Goal: Communication & Community: Ask a question

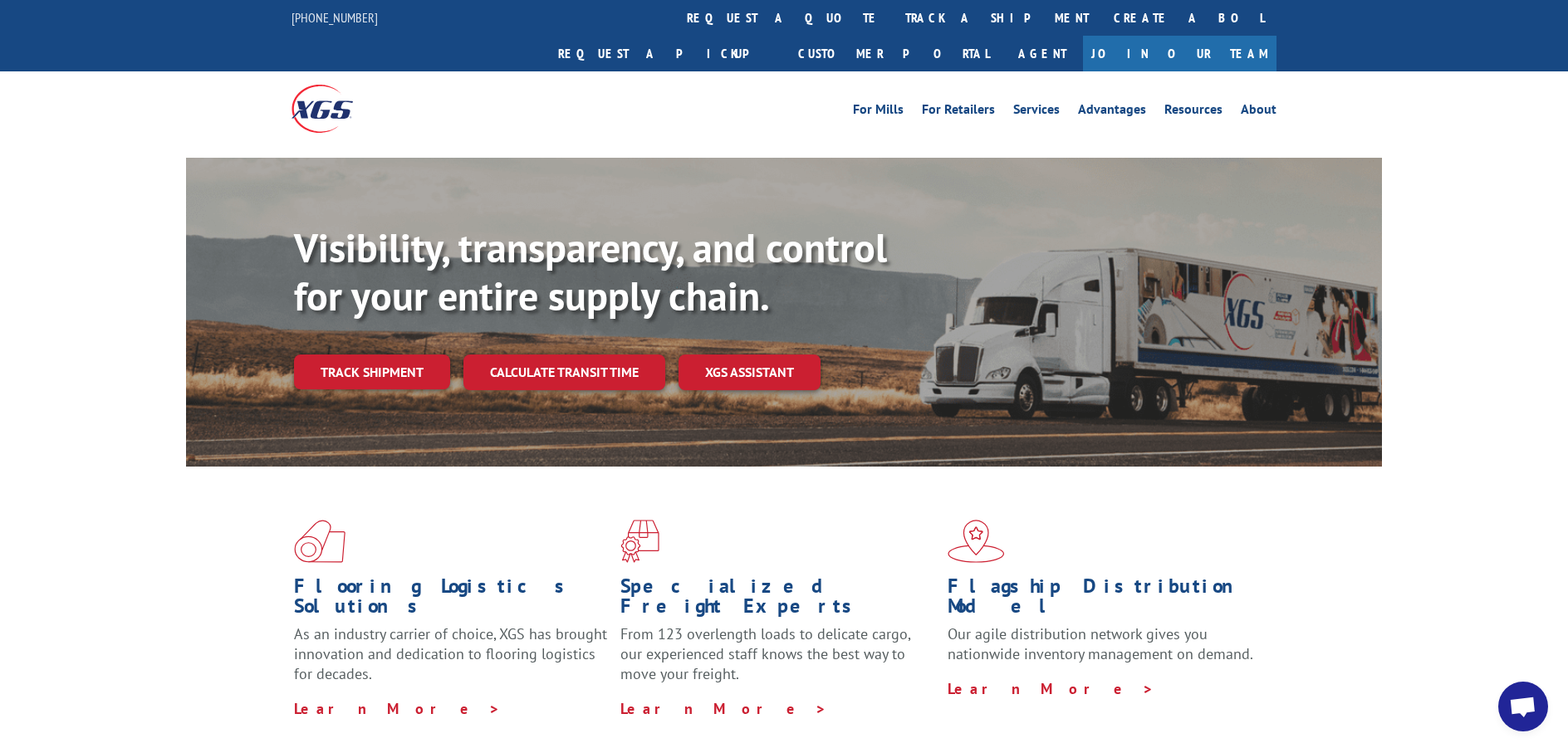
click at [1517, 721] on span "Open chat" at bounding box center [1524, 706] width 50 height 50
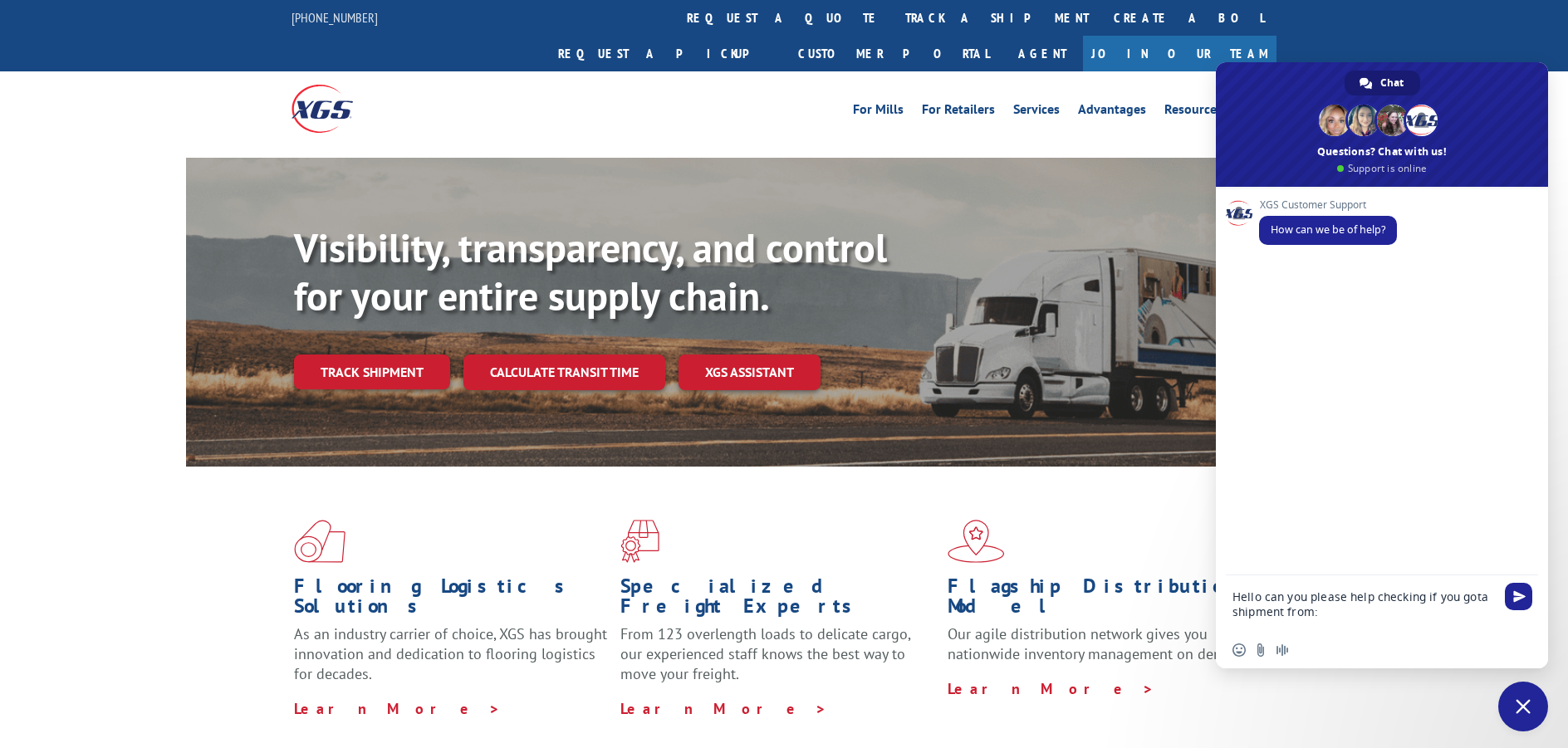
scroll to position [3, 0]
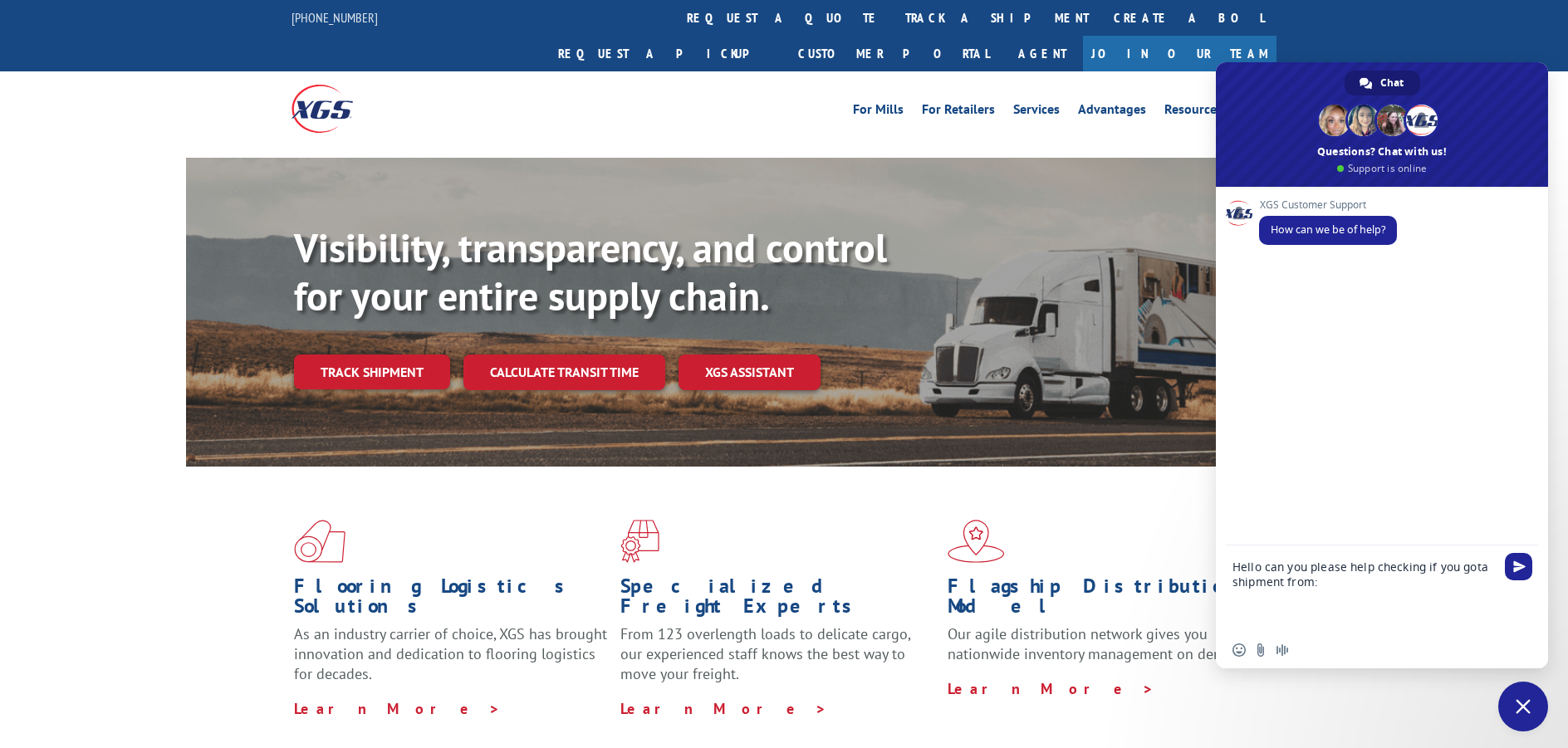
paste textarea "Advanced RF Technologies, Inc. [STREET_ADDRESS]"
type textarea "Hello can you please help checking if you gota shipment from: Advanced RF Techn…"
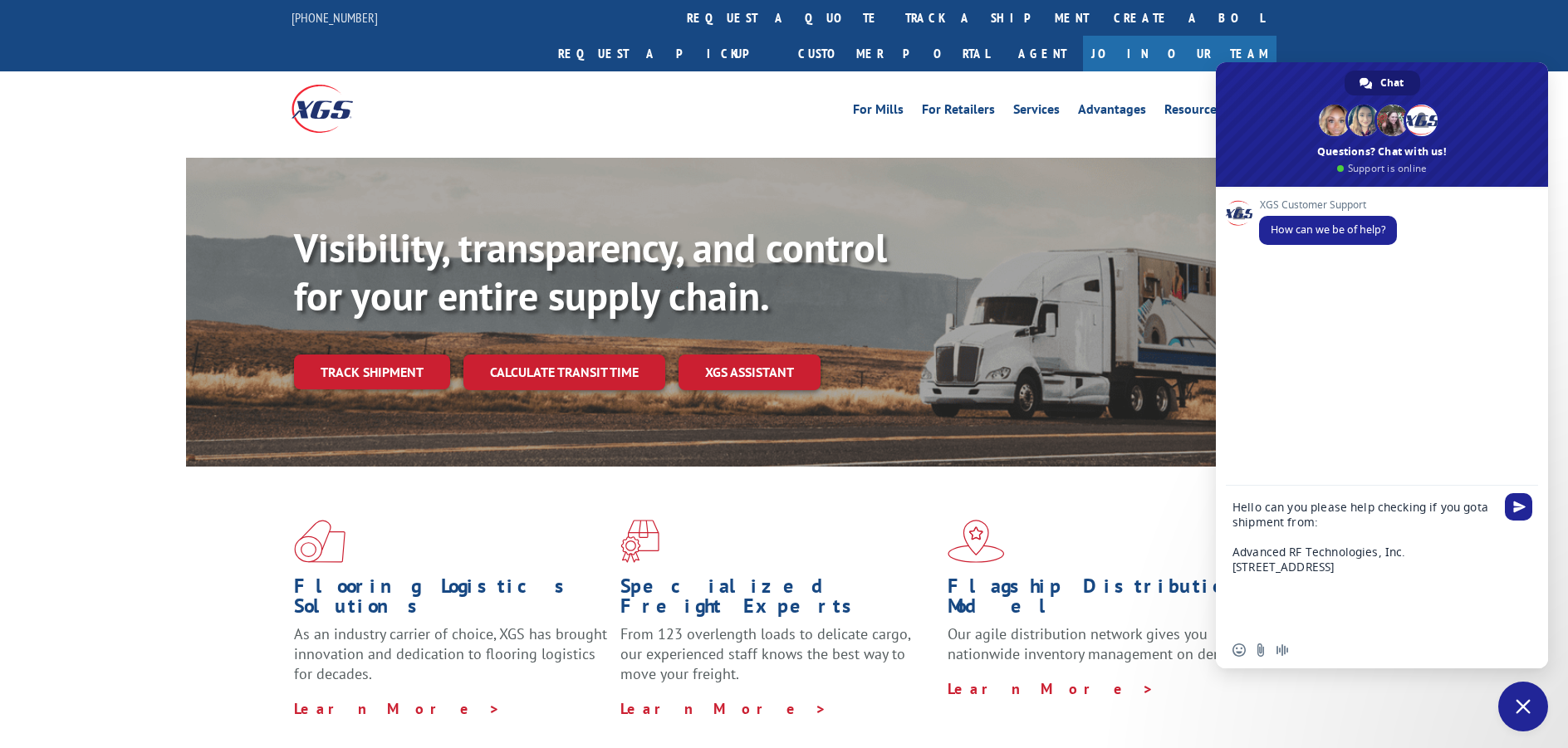
scroll to position [0, 0]
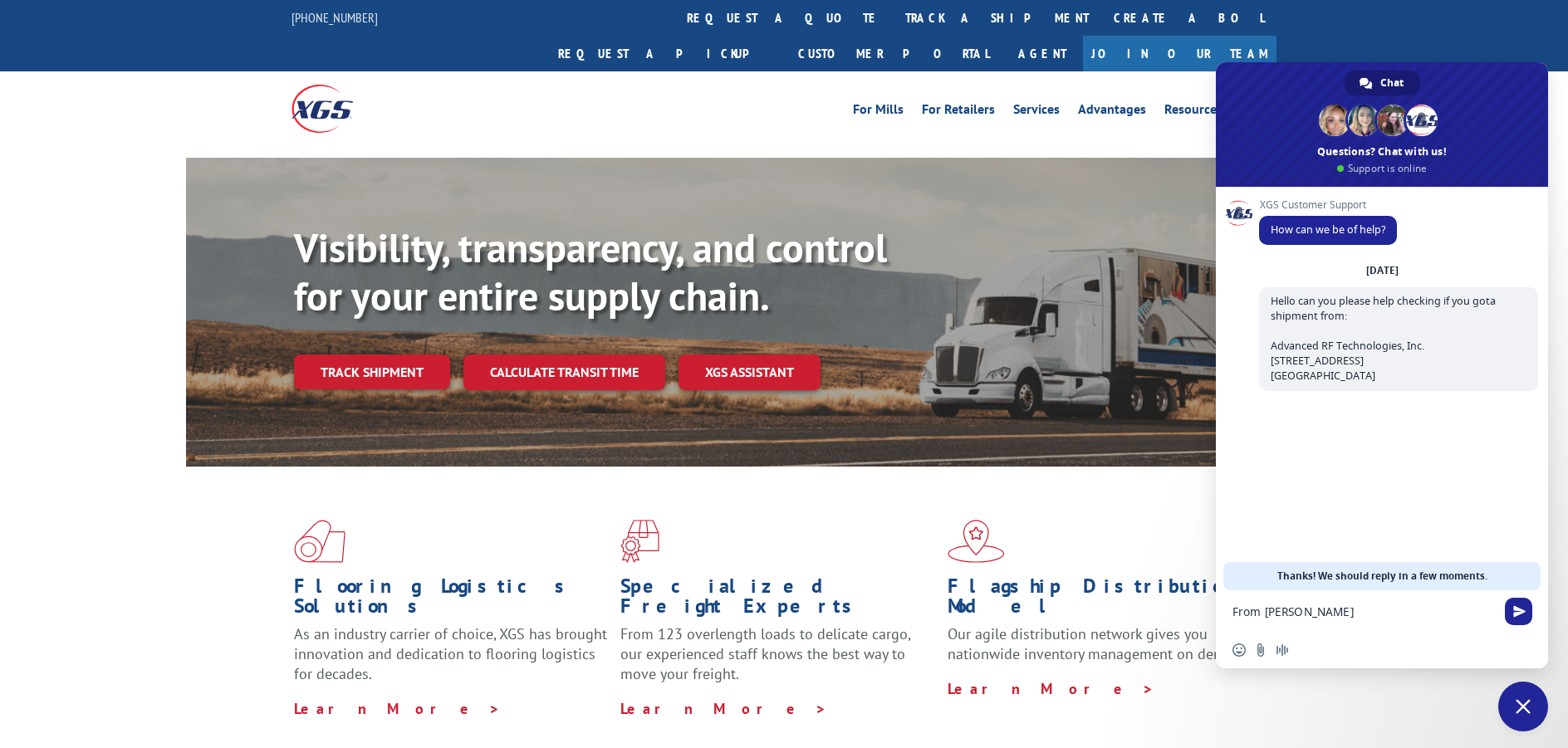
type textarea "From [DATE]"
click at [1346, 514] on div "XGS Customer Support How can we be of help? [DATE] Hello can you please help ch…" at bounding box center [1382, 388] width 332 height 404
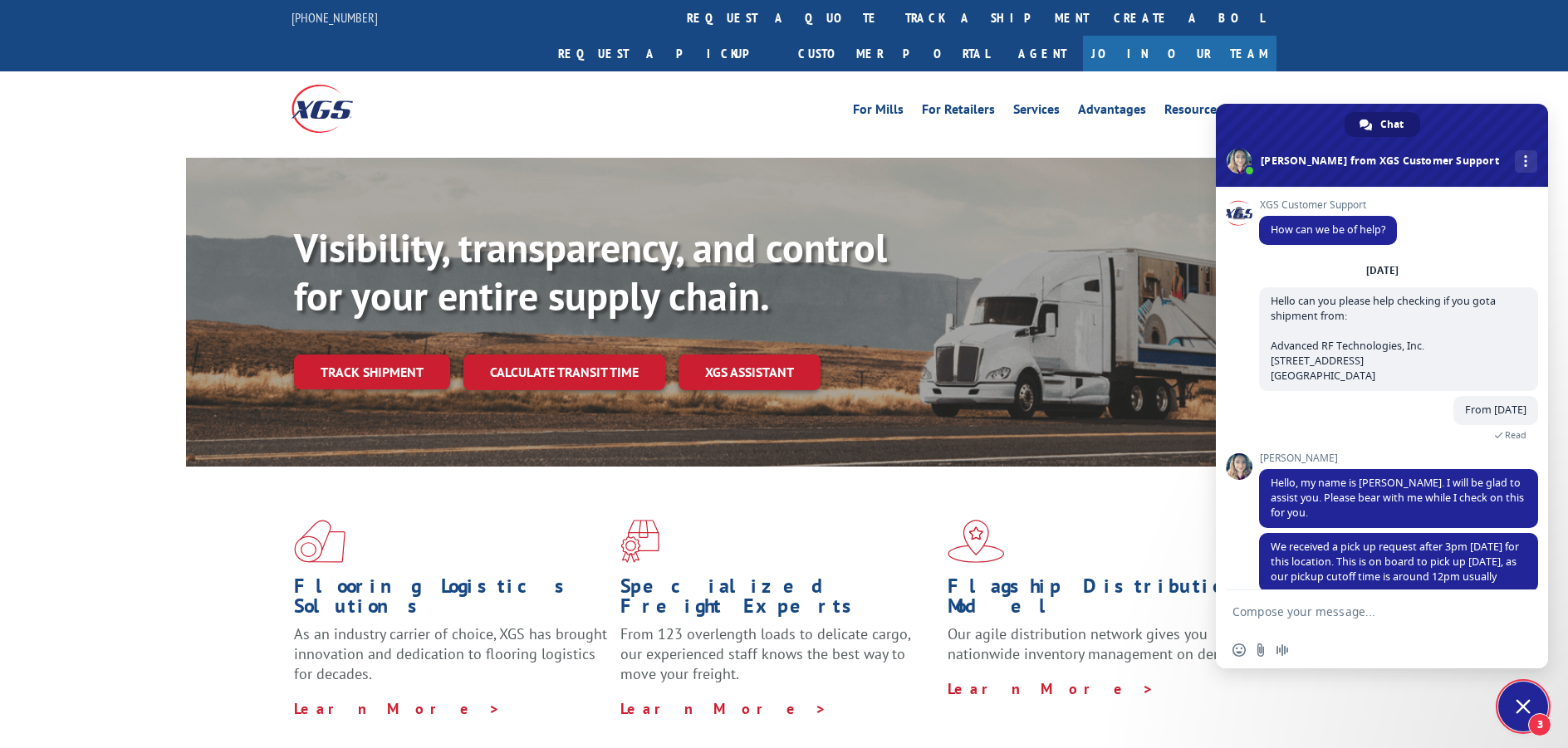
scroll to position [83, 0]
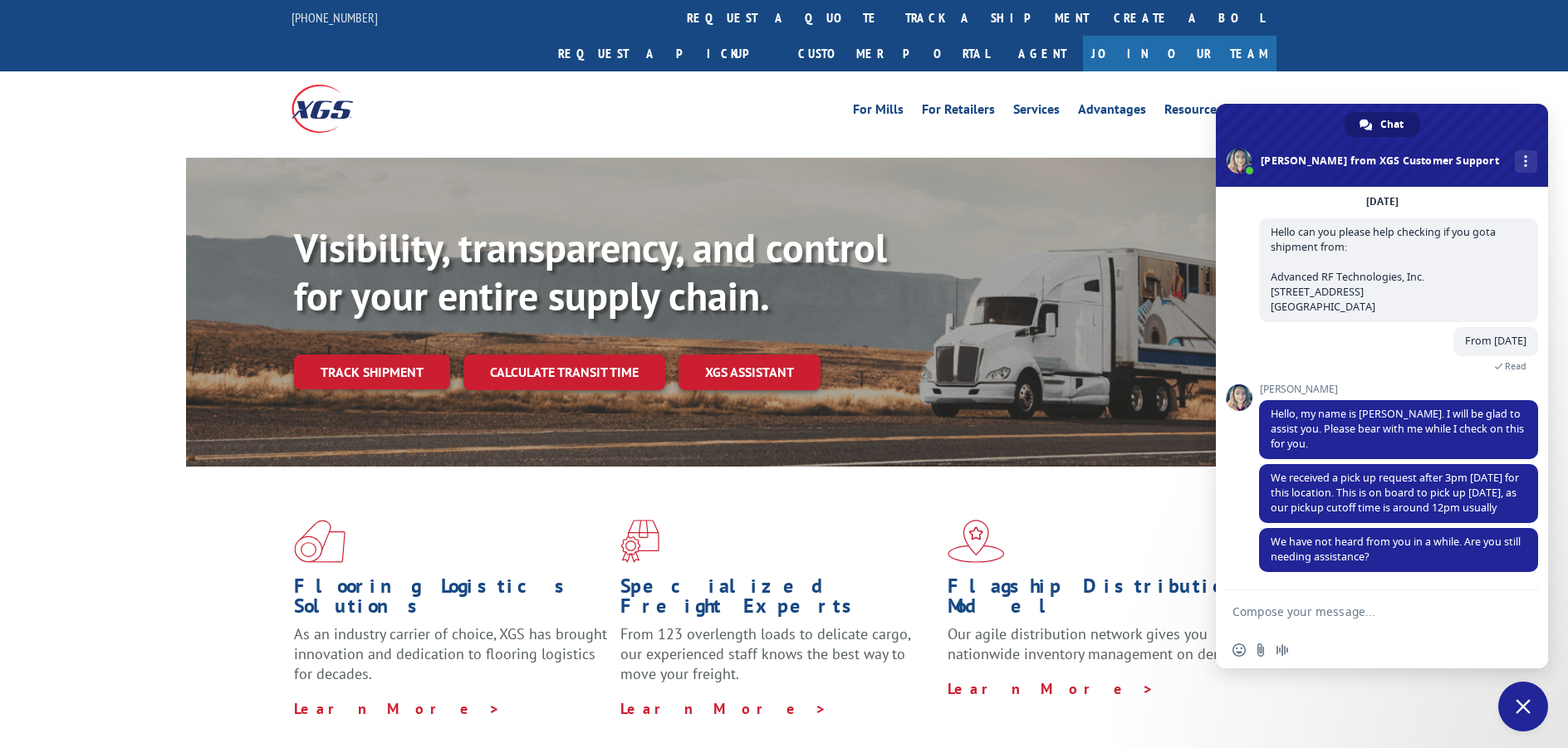
click at [1299, 610] on textarea "Compose your message..." at bounding box center [1365, 610] width 265 height 42
type textarea "Ok ty for the update regards"
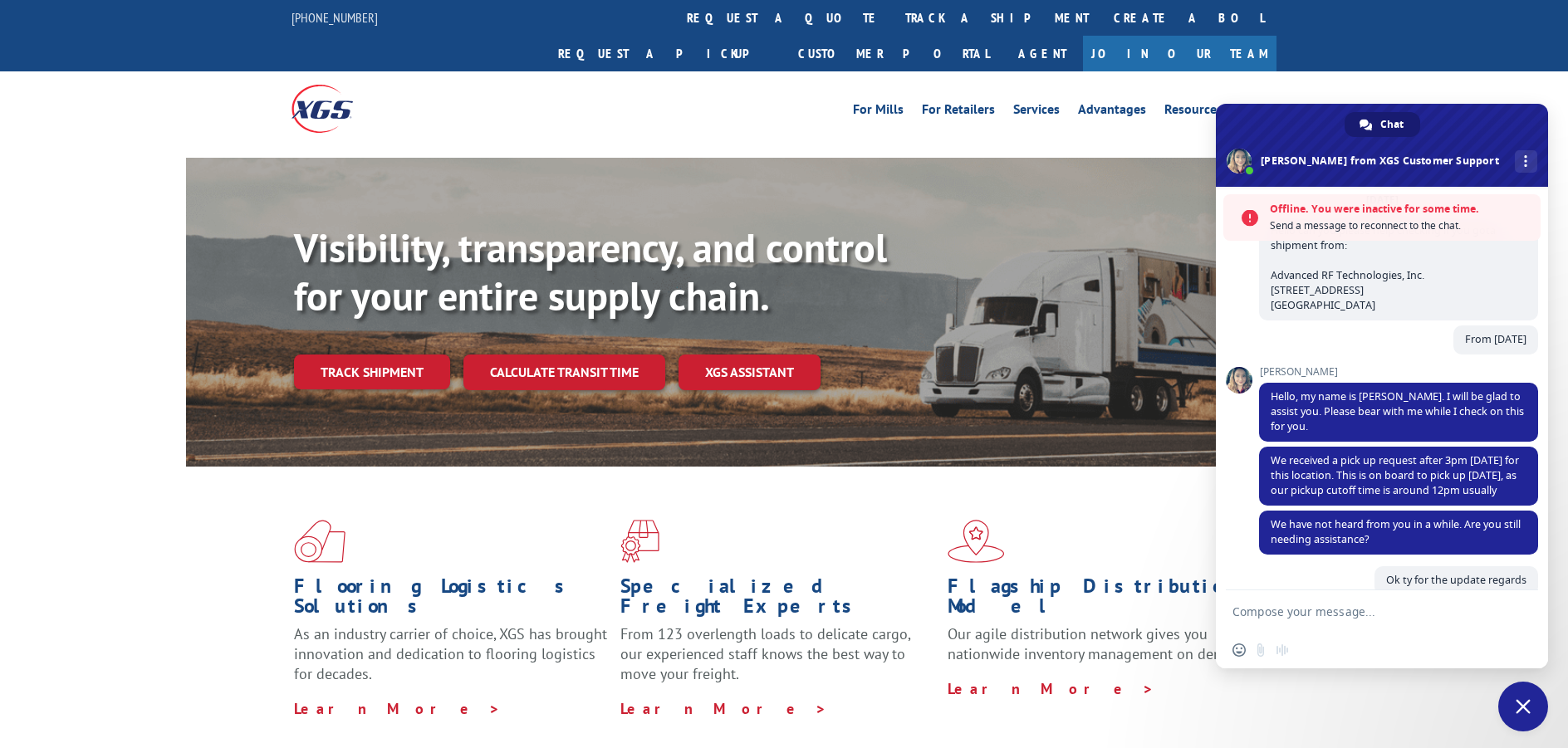
scroll to position [291, 0]
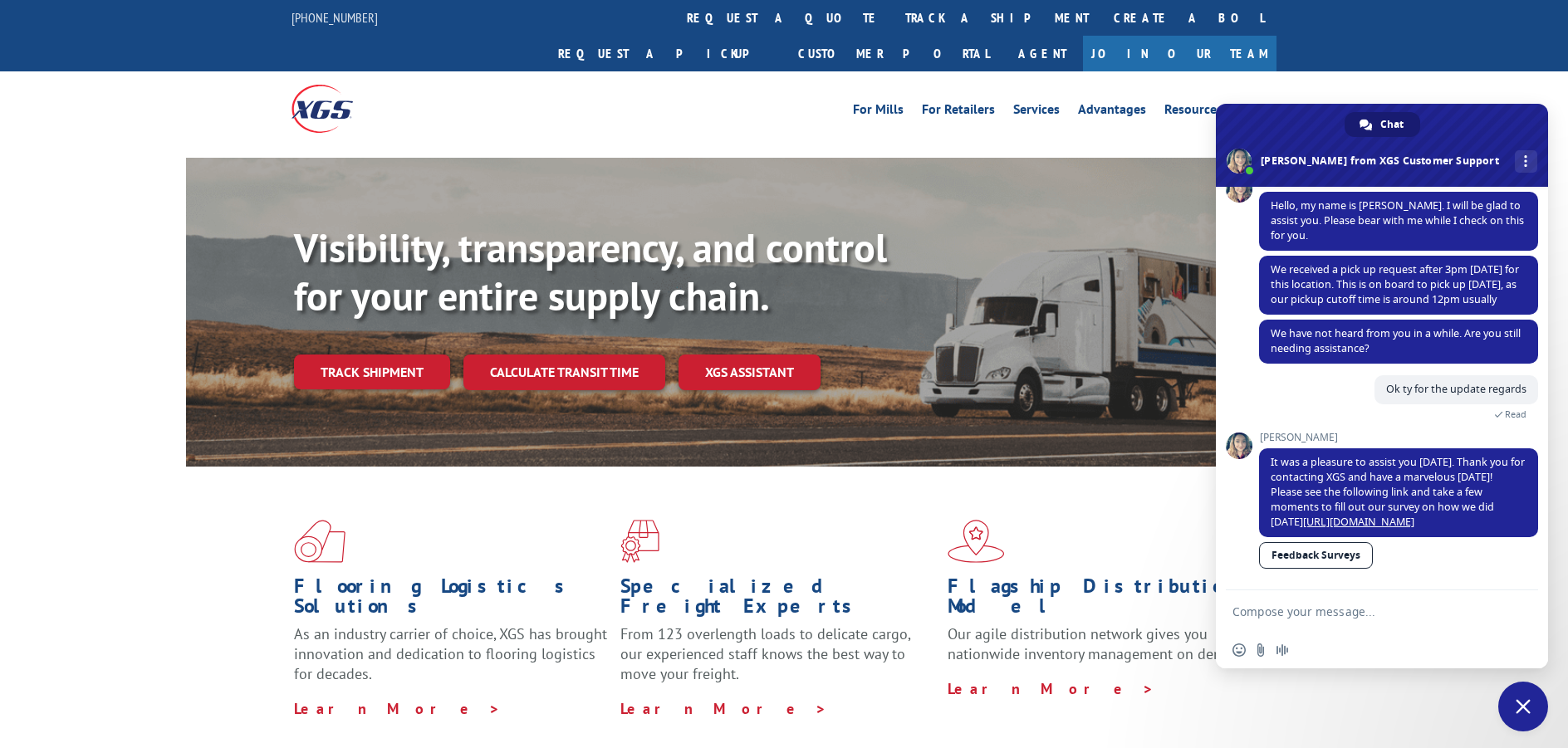
click at [1517, 707] on span "Close chat" at bounding box center [1523, 706] width 15 height 15
